Goal: Task Accomplishment & Management: Manage account settings

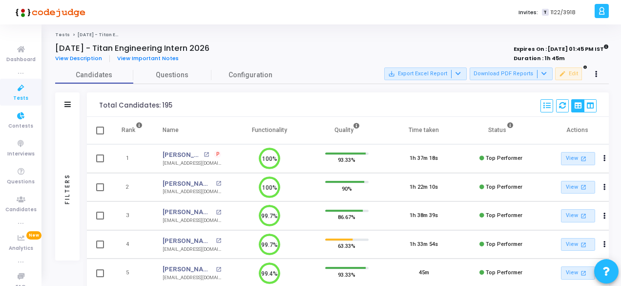
click at [14, 91] on icon at bounding box center [21, 88] width 21 height 12
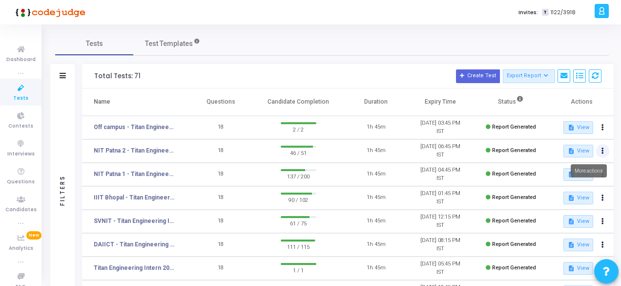
click at [599, 149] on button at bounding box center [603, 151] width 14 height 14
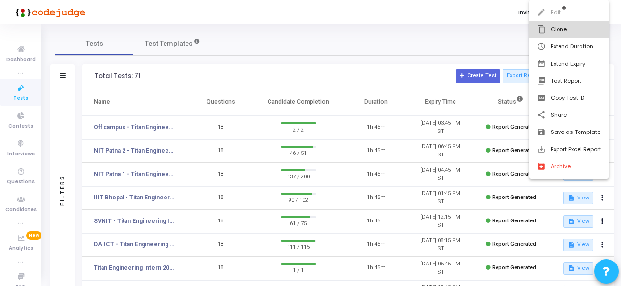
click at [566, 29] on button "content_copy Clone" at bounding box center [569, 29] width 80 height 17
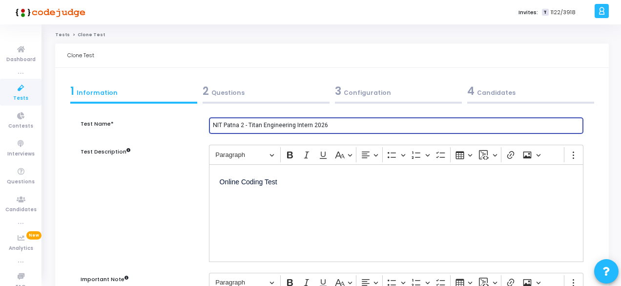
click at [244, 126] on input "NIT Patna 2 - Titan Engineering Intern 2026" at bounding box center [396, 125] width 367 height 7
type input "LNMIIT - Titan Engineering Intern 2026"
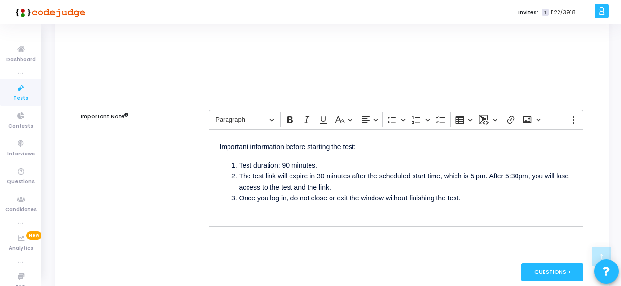
scroll to position [208, 0]
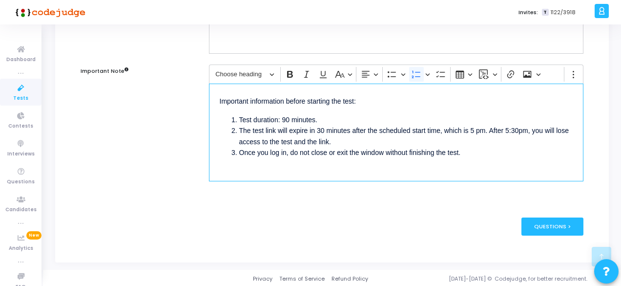
click at [478, 129] on li "The test link will expire in 30 minutes after the scheduled start time, which i…" at bounding box center [405, 136] width 333 height 22
click at [526, 128] on li "The test link will expire in 30 minutes after the scheduled start time, which i…" at bounding box center [405, 136] width 333 height 22
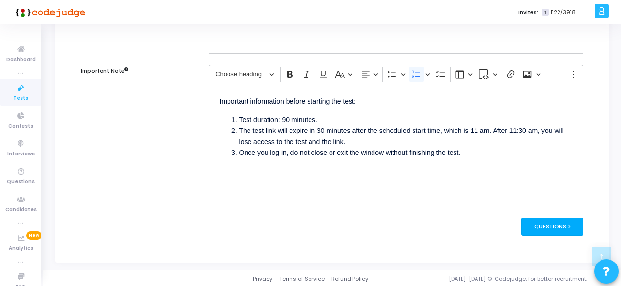
click at [552, 227] on div "Questions >" at bounding box center [552, 226] width 62 height 18
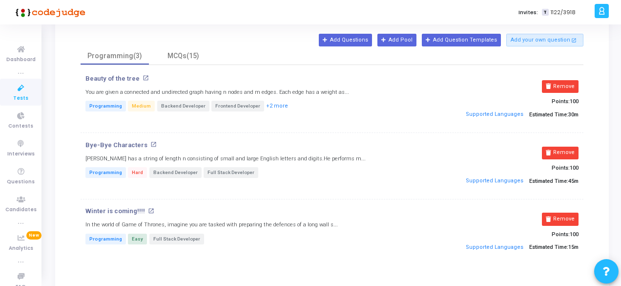
scroll to position [98, 0]
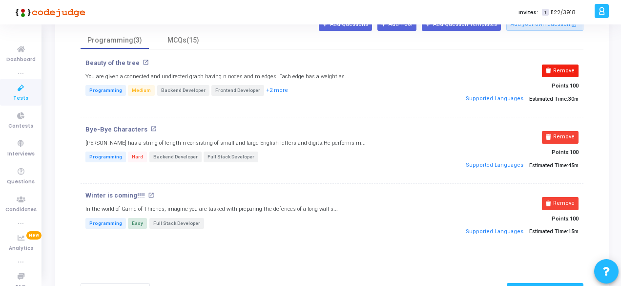
click at [574, 68] on button "Remove" at bounding box center [560, 70] width 37 height 13
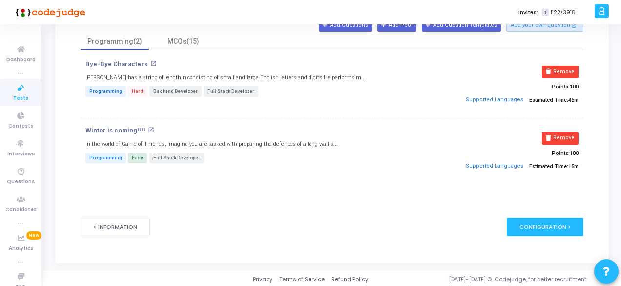
click at [574, 68] on button "Remove" at bounding box center [560, 71] width 37 height 13
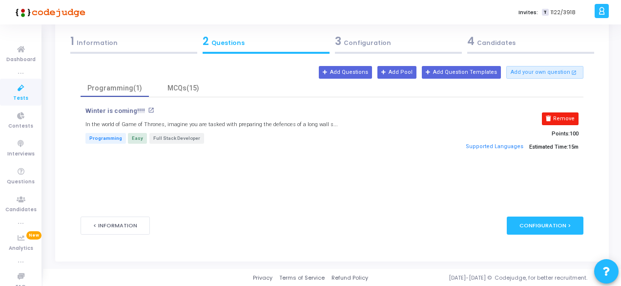
click at [558, 122] on button "Remove" at bounding box center [560, 118] width 37 height 13
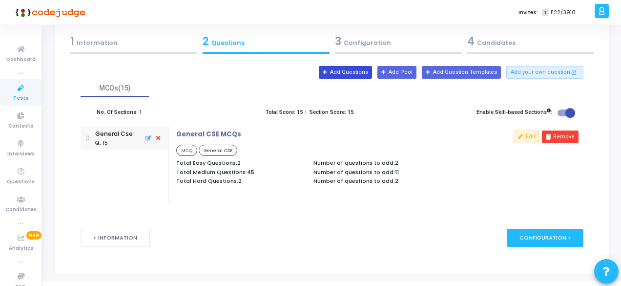
click at [358, 72] on button "Add Questions" at bounding box center [345, 72] width 53 height 13
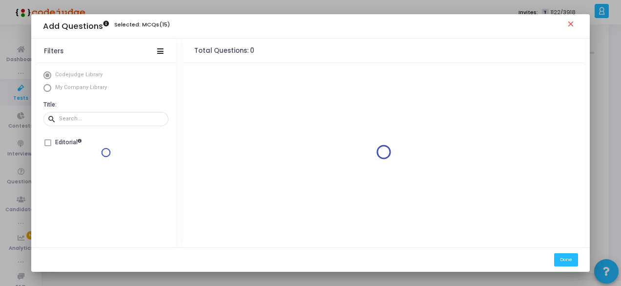
scroll to position [0, 0]
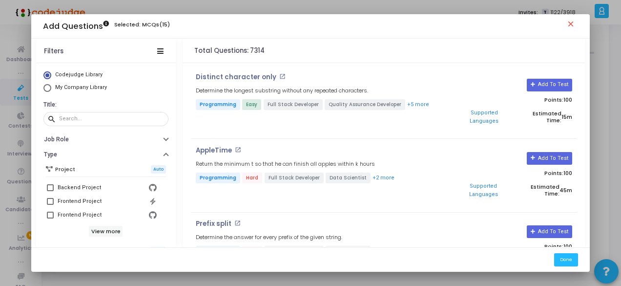
click at [43, 86] on span "Select Library" at bounding box center [47, 88] width 8 height 8
click at [43, 86] on input "My Company Library" at bounding box center [47, 88] width 8 height 8
radio input "true"
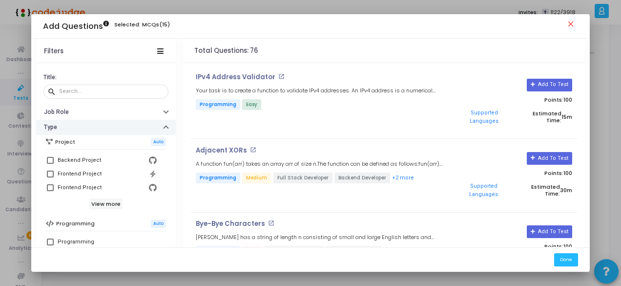
scroll to position [98, 0]
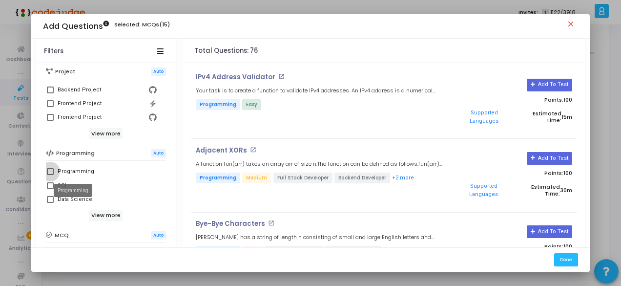
click at [59, 169] on div "Programming" at bounding box center [76, 171] width 37 height 12
click at [50, 175] on input "Programming" at bounding box center [50, 175] width 0 height 0
checkbox input "true"
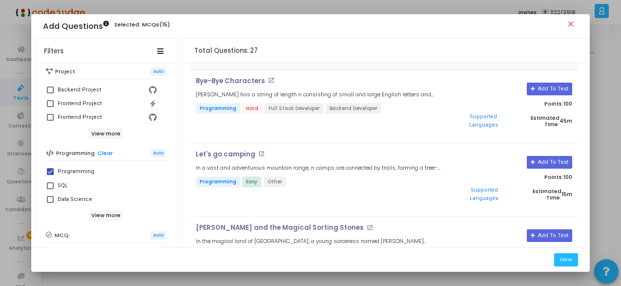
scroll to position [146, 0]
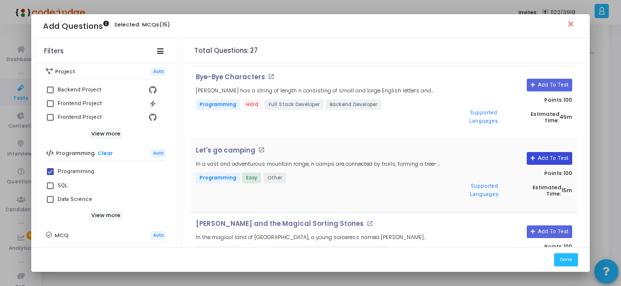
click at [536, 152] on button "Add To Test" at bounding box center [549, 158] width 45 height 13
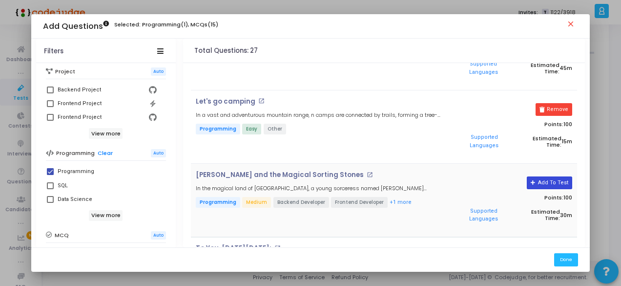
click at [531, 180] on icon at bounding box center [533, 182] width 5 height 5
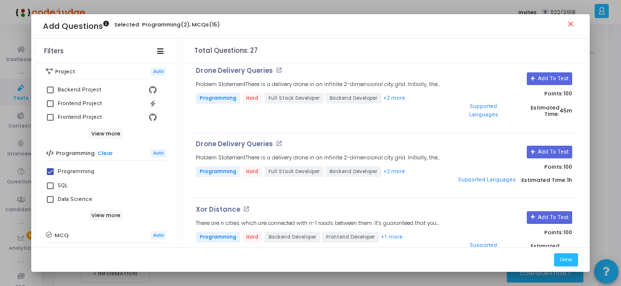
scroll to position [1562, 0]
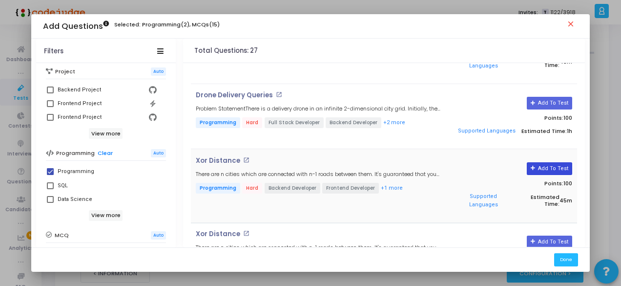
click at [559, 162] on button "Add To Test" at bounding box center [549, 168] width 45 height 13
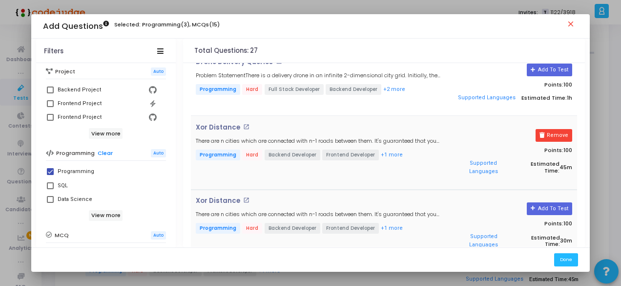
scroll to position [1611, 0]
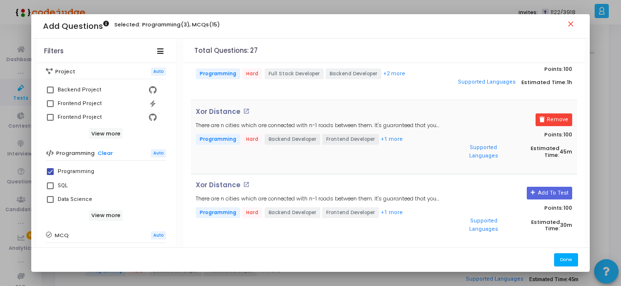
click at [568, 260] on button "Done" at bounding box center [566, 259] width 24 height 13
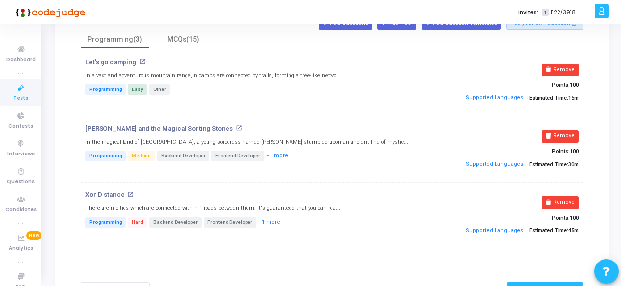
scroll to position [50, 0]
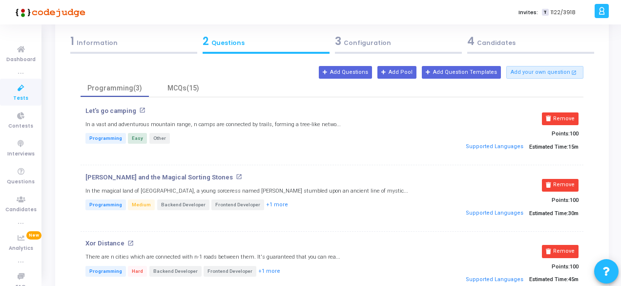
click at [362, 43] on div "3 Configuration" at bounding box center [398, 41] width 127 height 16
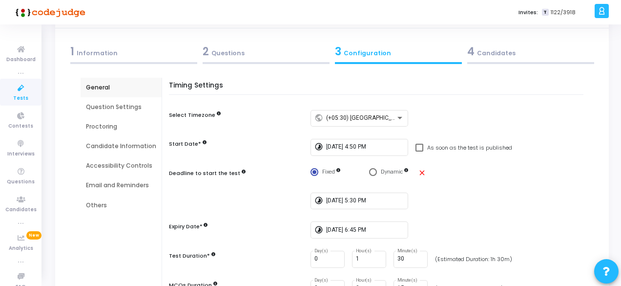
scroll to position [49, 0]
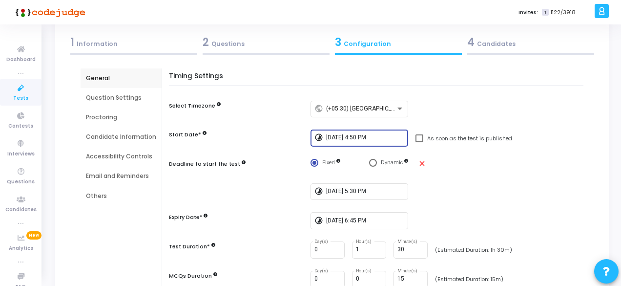
click at [341, 138] on input "[DATE] 4:50 PM" at bounding box center [365, 137] width 78 height 7
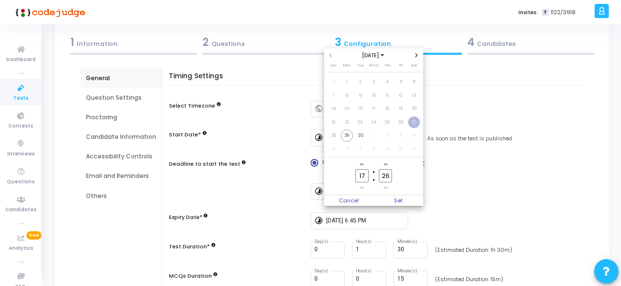
click at [366, 176] on input "17" at bounding box center [361, 175] width 13 height 13
click at [359, 136] on span "30" at bounding box center [360, 135] width 12 height 12
click at [366, 174] on input "17" at bounding box center [361, 175] width 13 height 13
type input "10"
click at [388, 176] on input "26" at bounding box center [385, 175] width 13 height 13
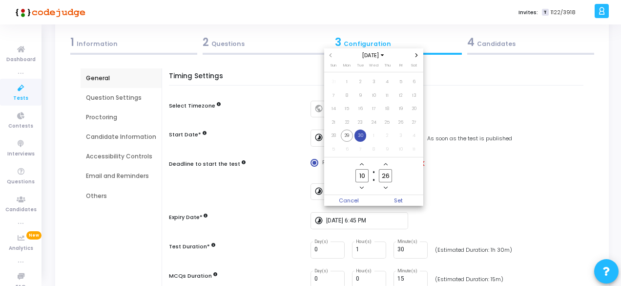
type input "2"
type input "50"
click at [400, 194] on owl-date-time-timer "10 Hour 50 Minute" at bounding box center [374, 176] width 100 height 38
click at [400, 196] on span "Set" at bounding box center [399, 200] width 50 height 11
type input "[DATE] 10:50 AM"
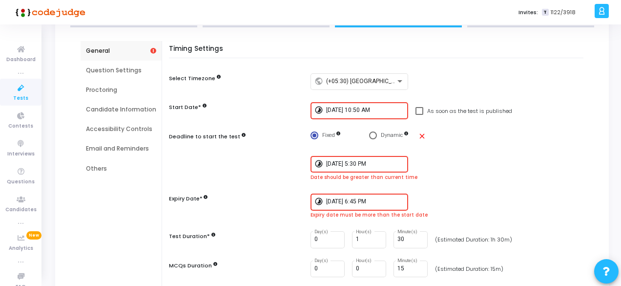
scroll to position [98, 0]
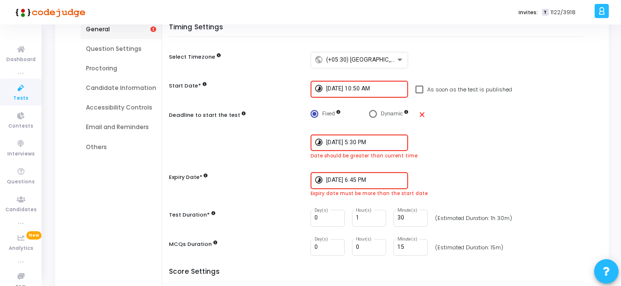
click at [342, 143] on input "[DATE] 5:30 PM" at bounding box center [365, 142] width 78 height 7
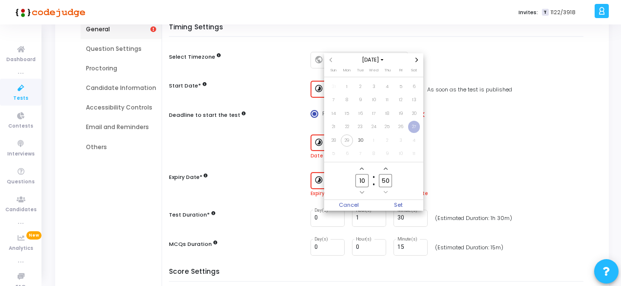
scroll to position [0, 0]
click at [360, 141] on span "30" at bounding box center [360, 140] width 12 height 12
click at [366, 182] on input "10" at bounding box center [361, 180] width 13 height 13
type input "11"
click at [390, 179] on input "50" at bounding box center [385, 180] width 13 height 13
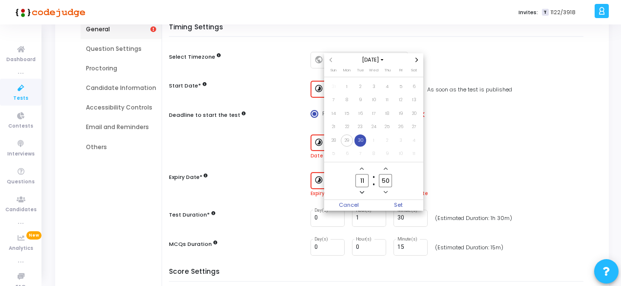
type input "5"
type input "30"
click at [398, 202] on span "Set" at bounding box center [399, 205] width 50 height 11
type input "[DATE] 11:30 AM"
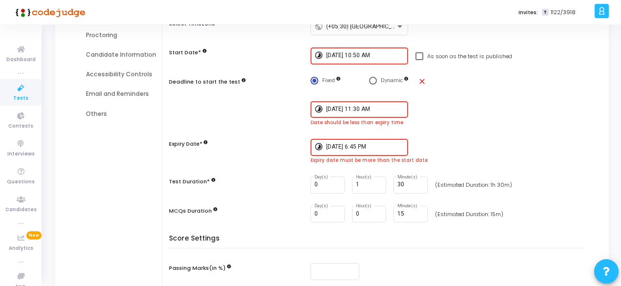
scroll to position [146, 0]
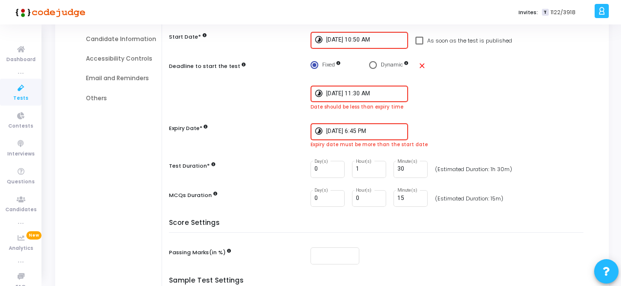
click at [377, 134] on input "[DATE] 6:45 PM" at bounding box center [365, 131] width 78 height 7
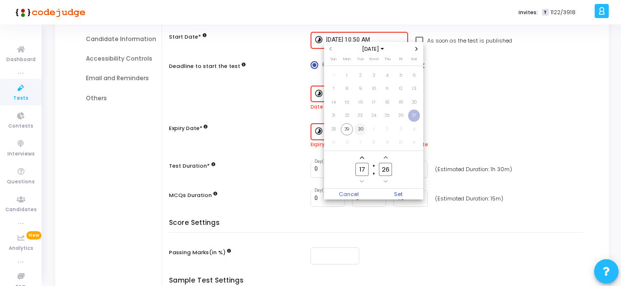
click at [360, 128] on span "30" at bounding box center [360, 129] width 12 height 12
click at [367, 168] on input "17" at bounding box center [361, 169] width 13 height 13
type input "12"
click at [388, 170] on input "26" at bounding box center [385, 169] width 13 height 13
type input "2"
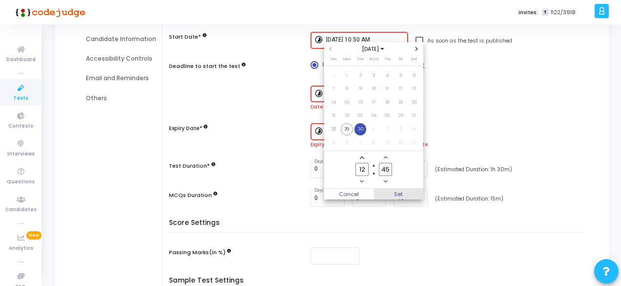
type input "45"
click at [400, 191] on span "Set" at bounding box center [399, 193] width 50 height 11
type input "[DATE] 12:45 PM"
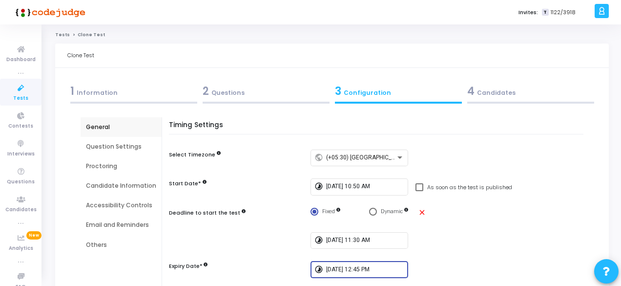
click at [493, 94] on div "4 Candidates" at bounding box center [530, 91] width 127 height 16
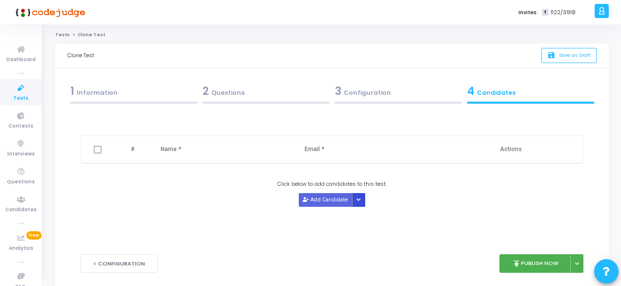
click at [356, 197] on icon "Button group with nested dropdown" at bounding box center [358, 199] width 4 height 5
click at [364, 213] on button "Upload Candidate List" at bounding box center [388, 217] width 75 height 13
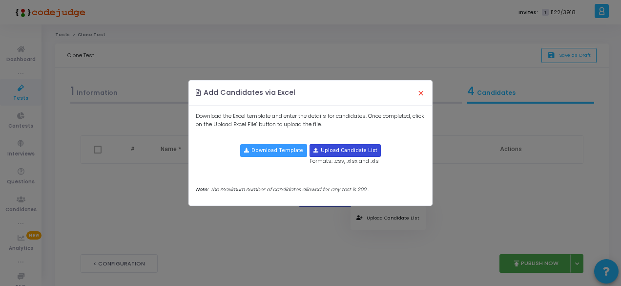
click at [357, 148] on input "file" at bounding box center [345, 150] width 70 height 12
type input "C:\fakepath\LNMIIT .xlsx"
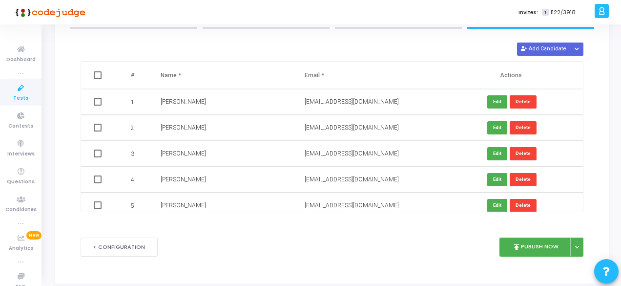
scroll to position [97, 0]
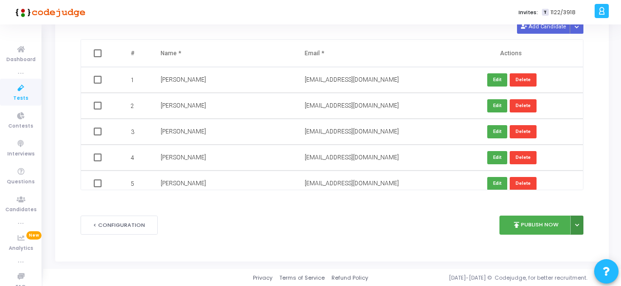
click at [577, 224] on icon at bounding box center [577, 225] width 4 height 5
click at [549, 247] on button "Publish Later" at bounding box center [545, 247] width 75 height 16
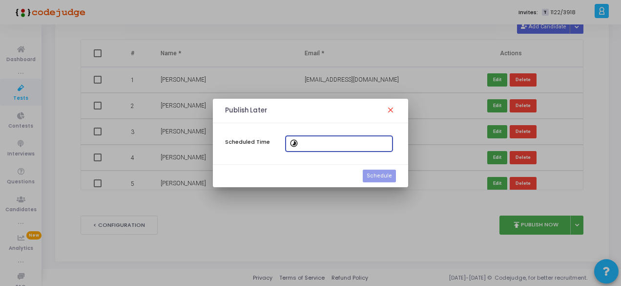
click at [296, 142] on mat-icon "timelapse" at bounding box center [295, 144] width 12 height 12
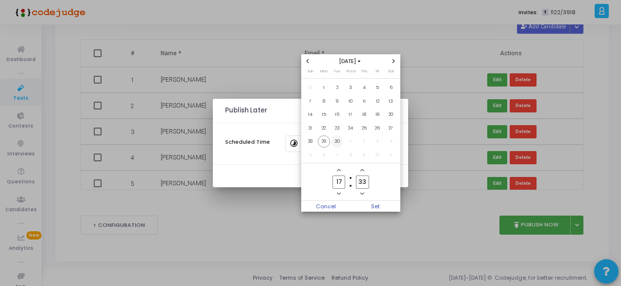
click at [337, 144] on span "30" at bounding box center [337, 141] width 12 height 12
click at [343, 184] on input "17" at bounding box center [338, 181] width 13 height 13
type input "10"
drag, startPoint x: 366, startPoint y: 182, endPoint x: 367, endPoint y: 195, distance: 13.2
click at [367, 182] on input "33" at bounding box center [362, 181] width 13 height 13
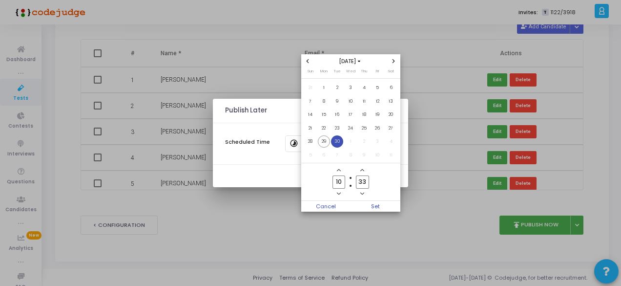
type input "3"
type input "50"
click at [377, 207] on span "Set" at bounding box center [376, 206] width 50 height 11
type input "[DATE] 10:50 AM"
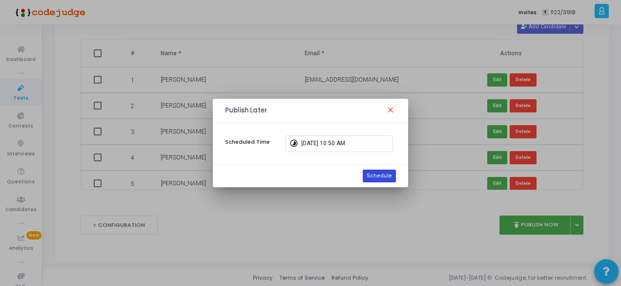
click at [381, 175] on button "Schedule" at bounding box center [379, 175] width 33 height 13
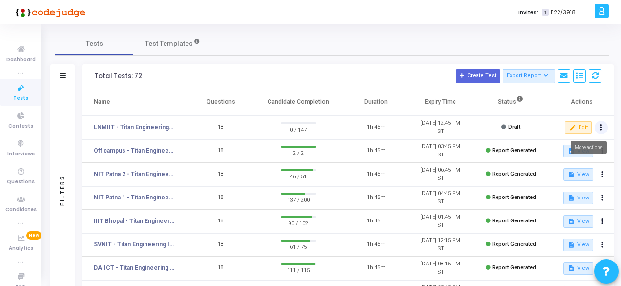
click at [602, 125] on button at bounding box center [602, 128] width 14 height 14
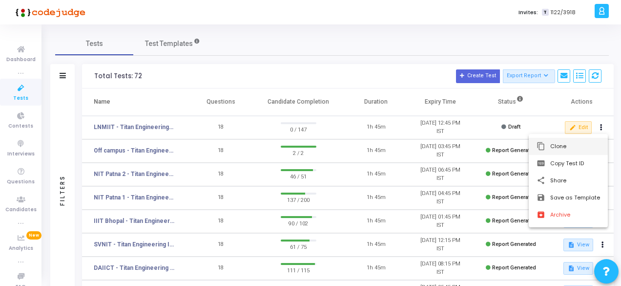
click at [556, 144] on button "content_copy Clone" at bounding box center [568, 146] width 79 height 17
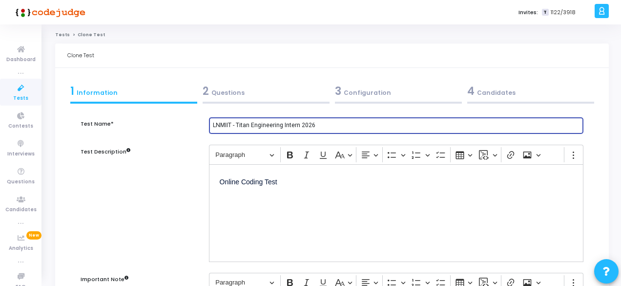
click at [232, 123] on input "LNMIIT - Titan Engineering Intern 2026" at bounding box center [396, 125] width 367 height 7
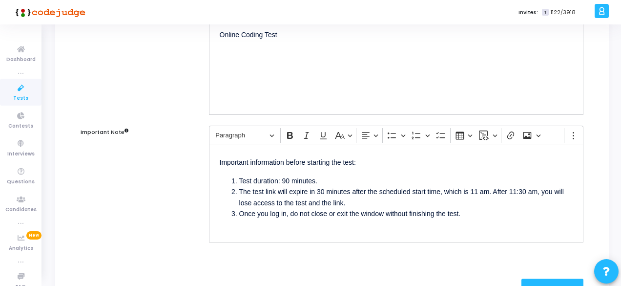
scroll to position [195, 0]
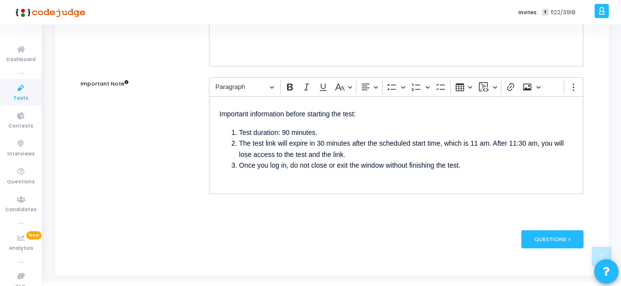
type input "MNIT Jaipur - Titan Engineering Intern 2026"
click at [482, 143] on li "The test link will expire in 30 minutes after the scheduled start time, which i…" at bounding box center [405, 149] width 333 height 22
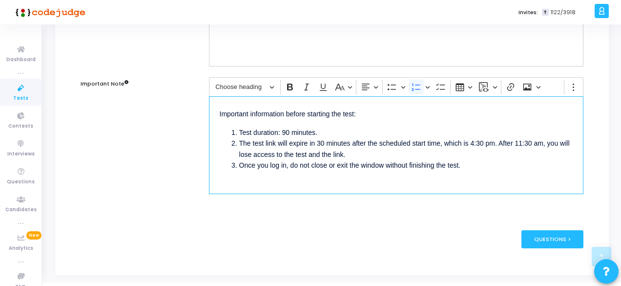
click at [535, 143] on li "The test link will expire in 30 minutes after the scheduled start time, which i…" at bounding box center [405, 149] width 333 height 22
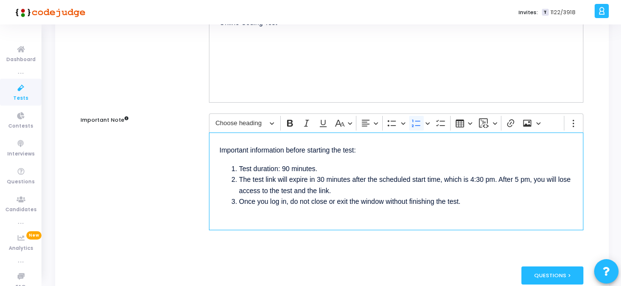
scroll to position [0, 0]
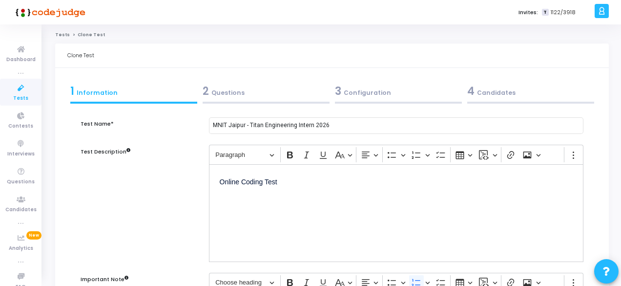
click at [232, 97] on div "2 Questions" at bounding box center [266, 91] width 127 height 16
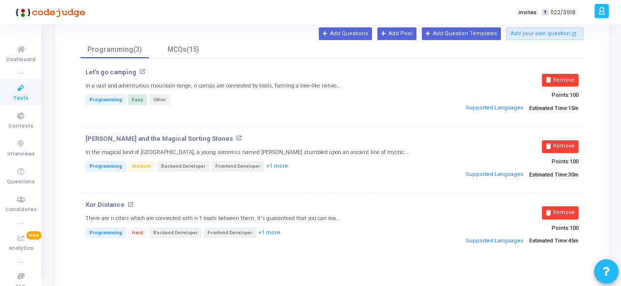
scroll to position [98, 0]
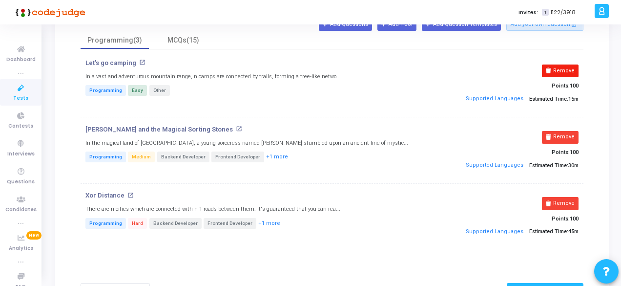
click at [556, 65] on button "Remove" at bounding box center [560, 70] width 37 height 13
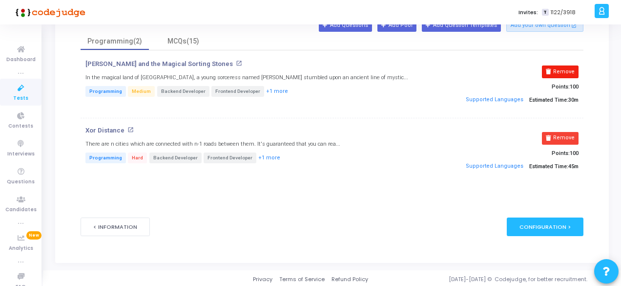
click at [558, 68] on button "Remove" at bounding box center [560, 71] width 37 height 13
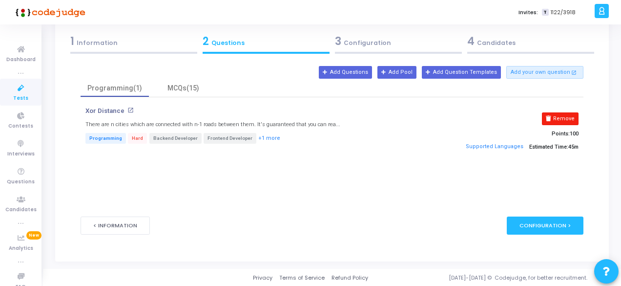
click at [563, 120] on button "Remove" at bounding box center [560, 118] width 37 height 13
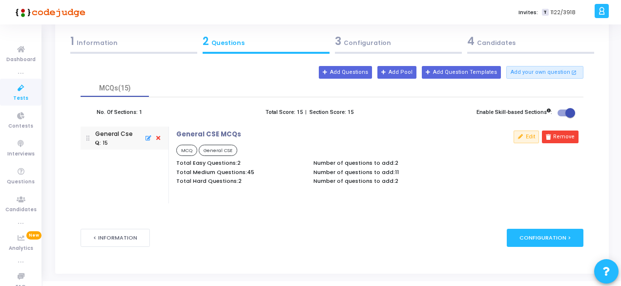
click at [17, 95] on span "Tests" at bounding box center [20, 98] width 15 height 8
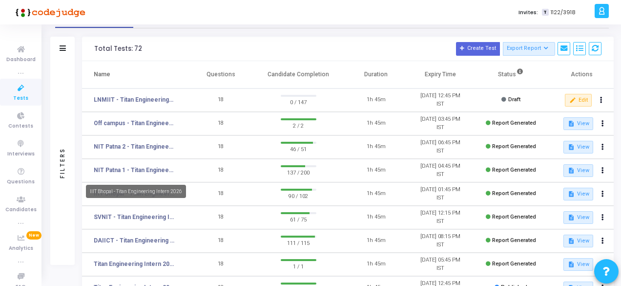
scroll to position [49, 0]
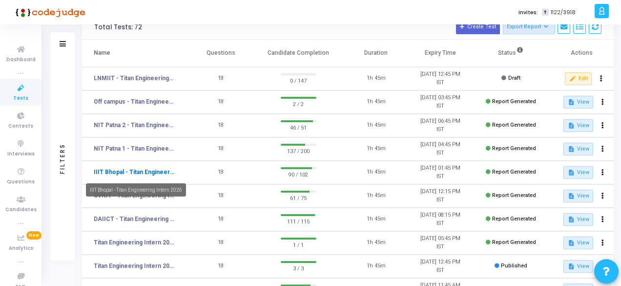
click at [128, 171] on link "IIIT Bhopal - Titan Engineering Intern 2026" at bounding box center [134, 171] width 81 height 9
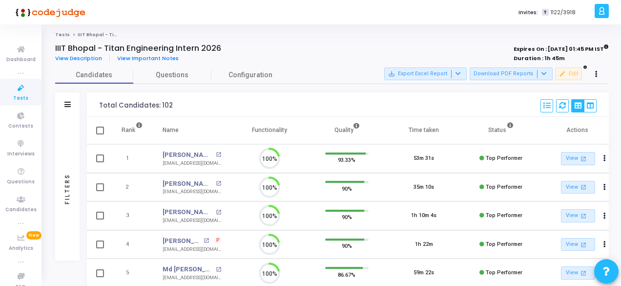
scroll to position [21, 24]
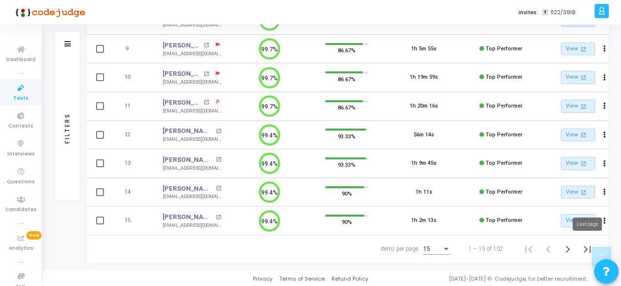
click at [584, 246] on icon "Last page" at bounding box center [586, 249] width 7 height 7
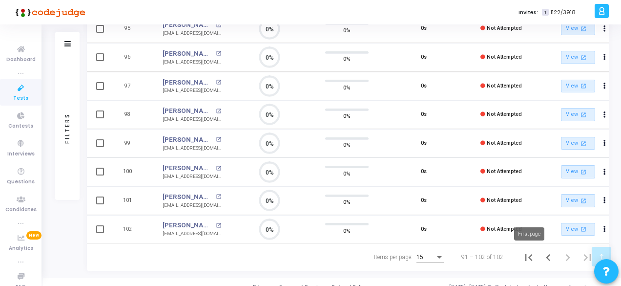
click at [530, 259] on icon "First page" at bounding box center [529, 257] width 14 height 14
